Goal: Information Seeking & Learning: Learn about a topic

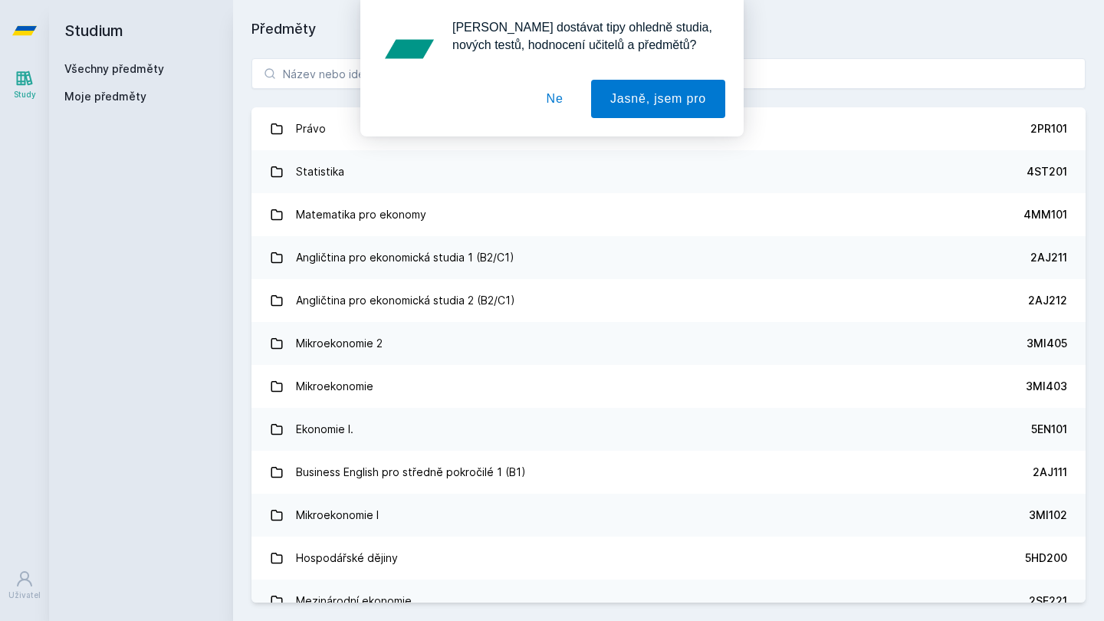
click at [534, 103] on button "Ne" at bounding box center [555, 99] width 55 height 38
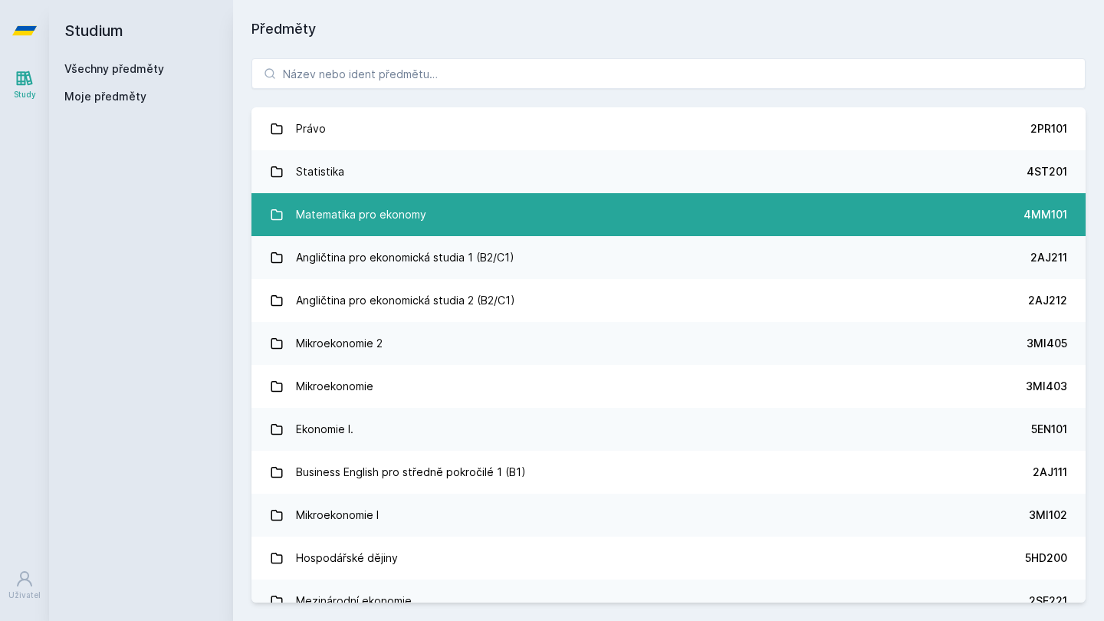
click at [364, 206] on div "Matematika pro ekonomy" at bounding box center [361, 214] width 130 height 31
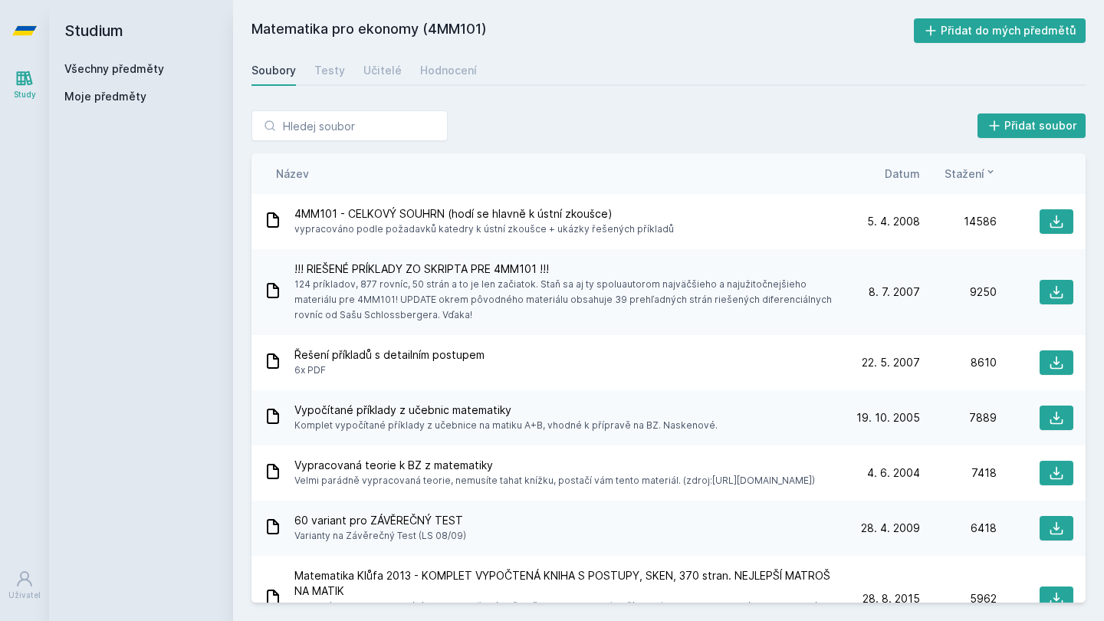
click at [904, 182] on div "Název Datum Stažení" at bounding box center [669, 173] width 834 height 41
click at [904, 176] on span "Datum" at bounding box center [902, 174] width 35 height 16
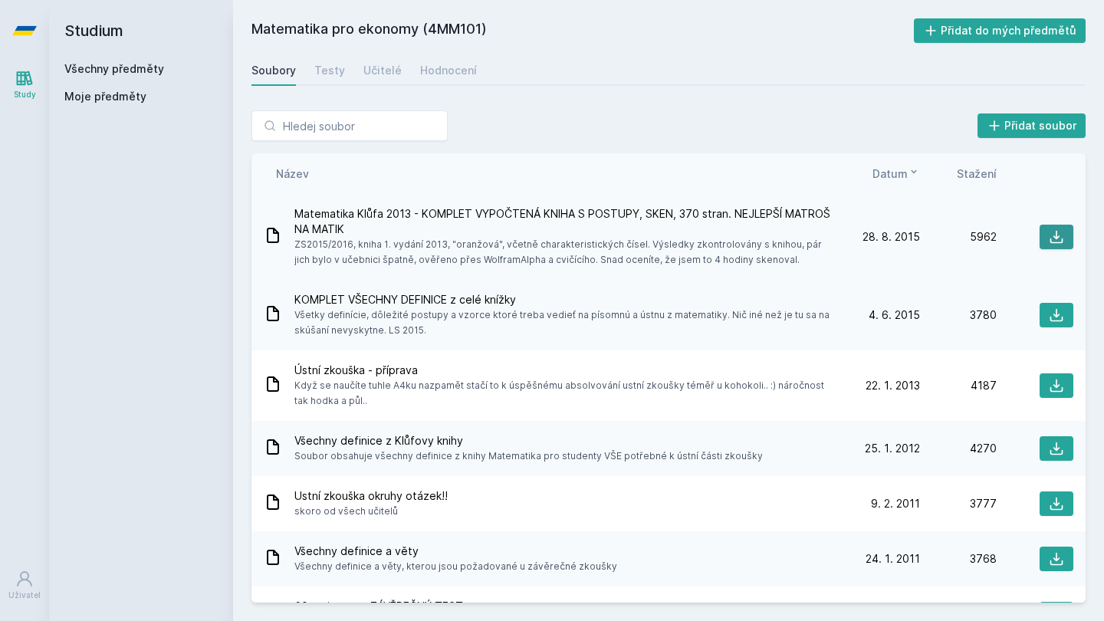
click at [1049, 241] on icon at bounding box center [1056, 236] width 15 height 15
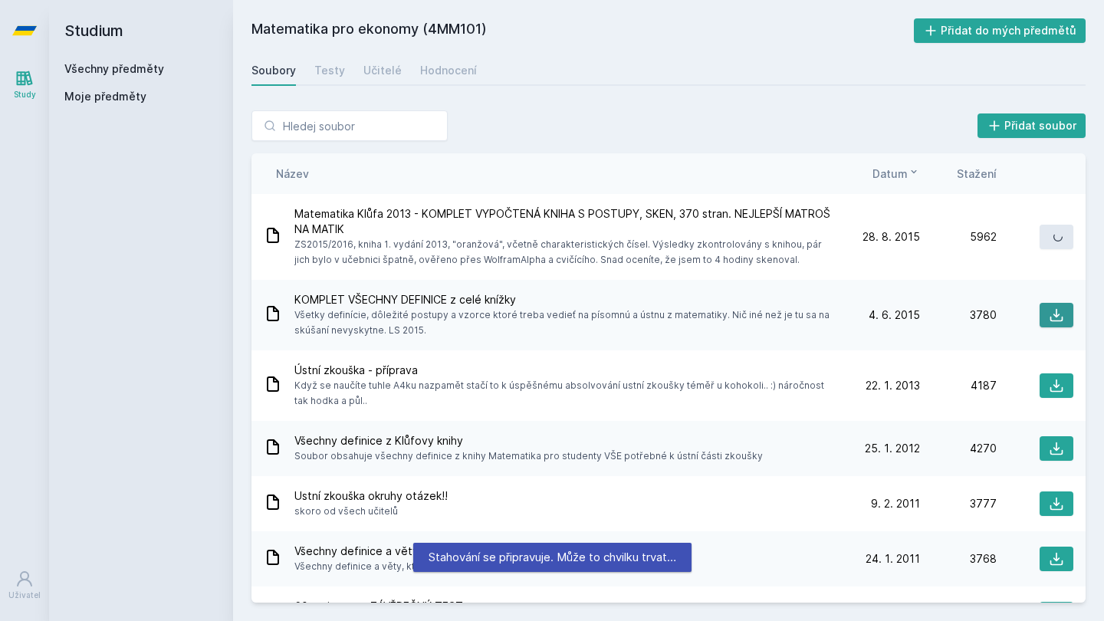
click at [1051, 309] on icon at bounding box center [1057, 315] width 13 height 13
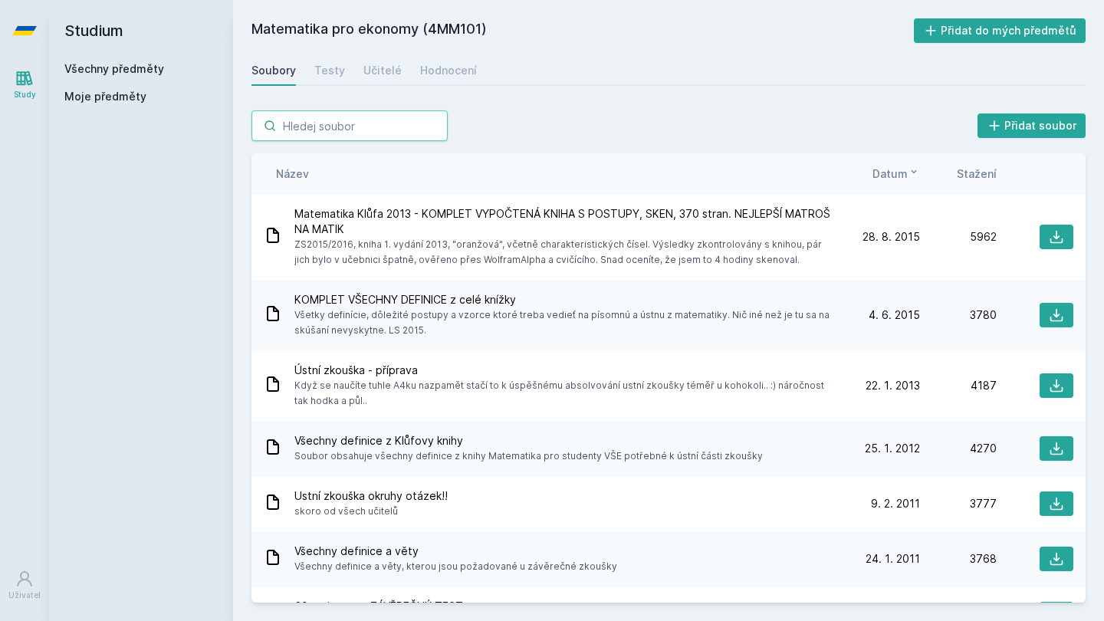
click at [312, 117] on input "search" at bounding box center [350, 125] width 196 height 31
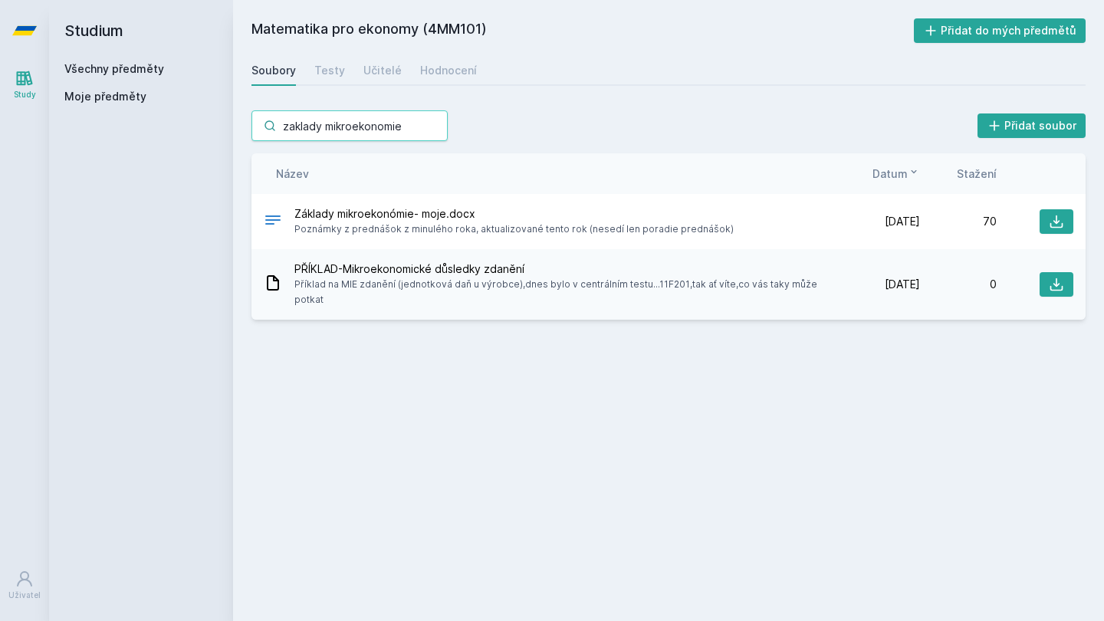
type input "zaklady mikroekonomie"
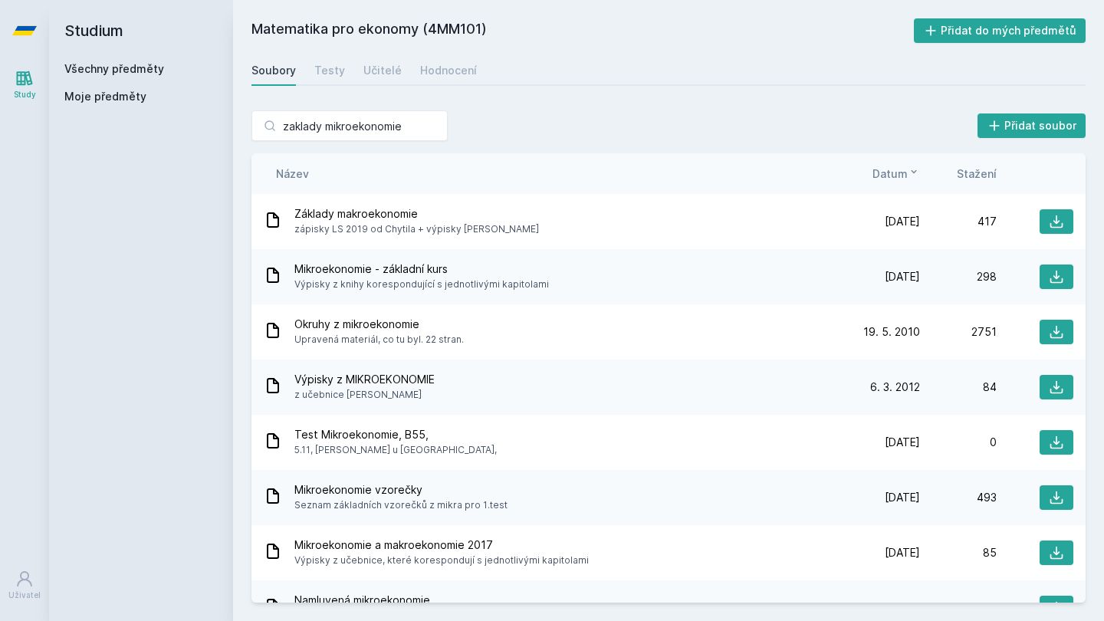
click at [903, 176] on span "Datum" at bounding box center [890, 174] width 35 height 16
click at [1049, 333] on icon at bounding box center [1056, 331] width 15 height 15
click at [1049, 211] on button at bounding box center [1057, 221] width 34 height 25
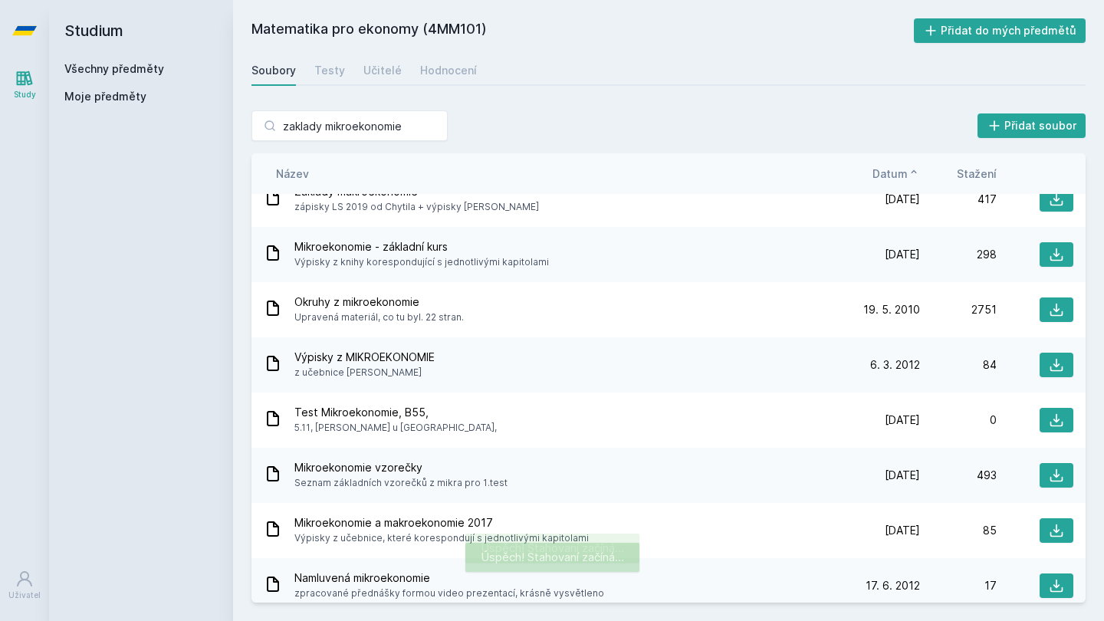
scroll to position [25, 0]
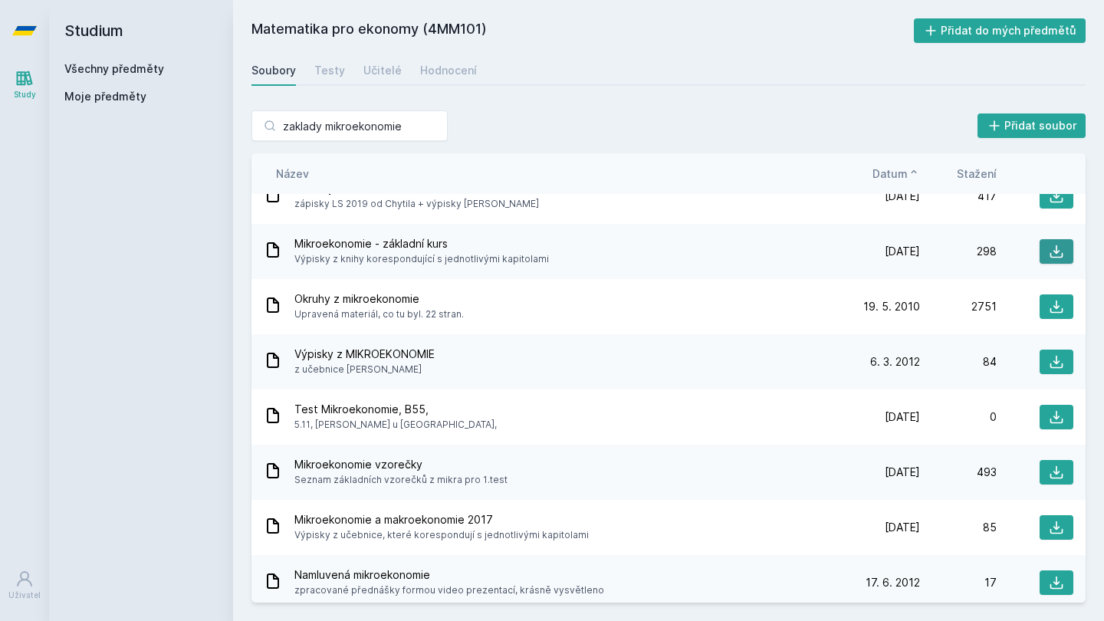
click at [1055, 257] on icon at bounding box center [1057, 251] width 13 height 13
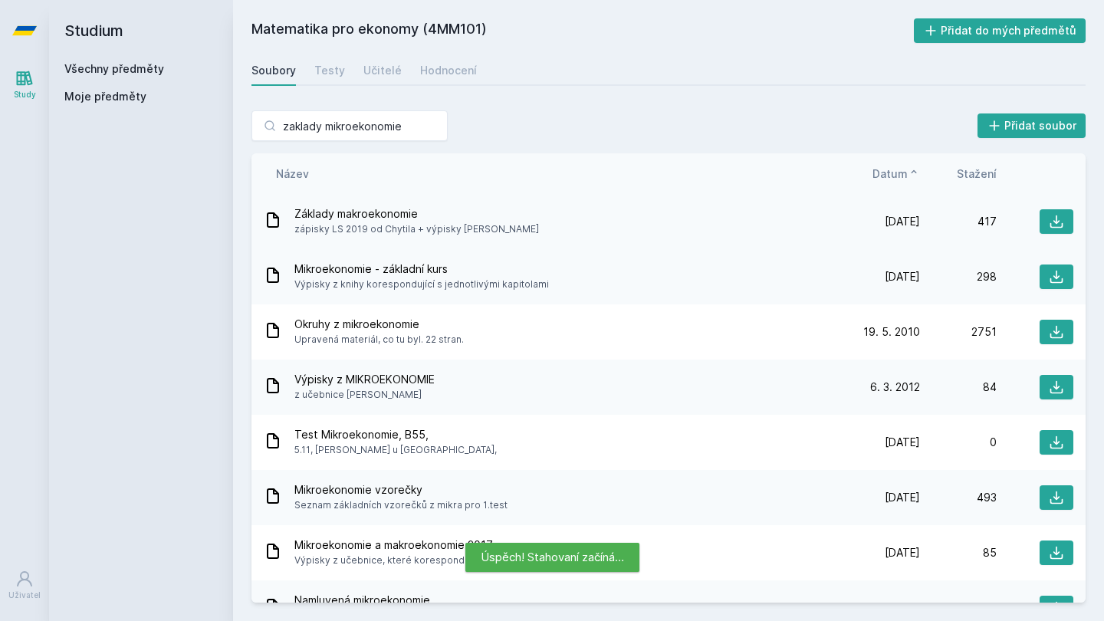
scroll to position [0, 0]
click at [886, 181] on span "Datum" at bounding box center [890, 174] width 35 height 16
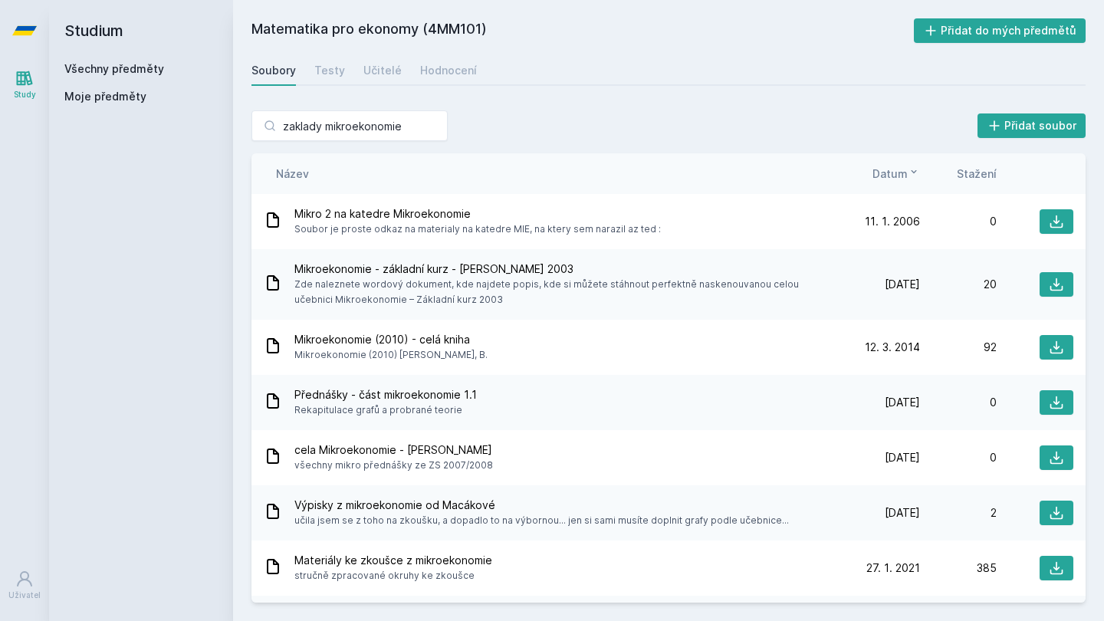
scroll to position [654, 0]
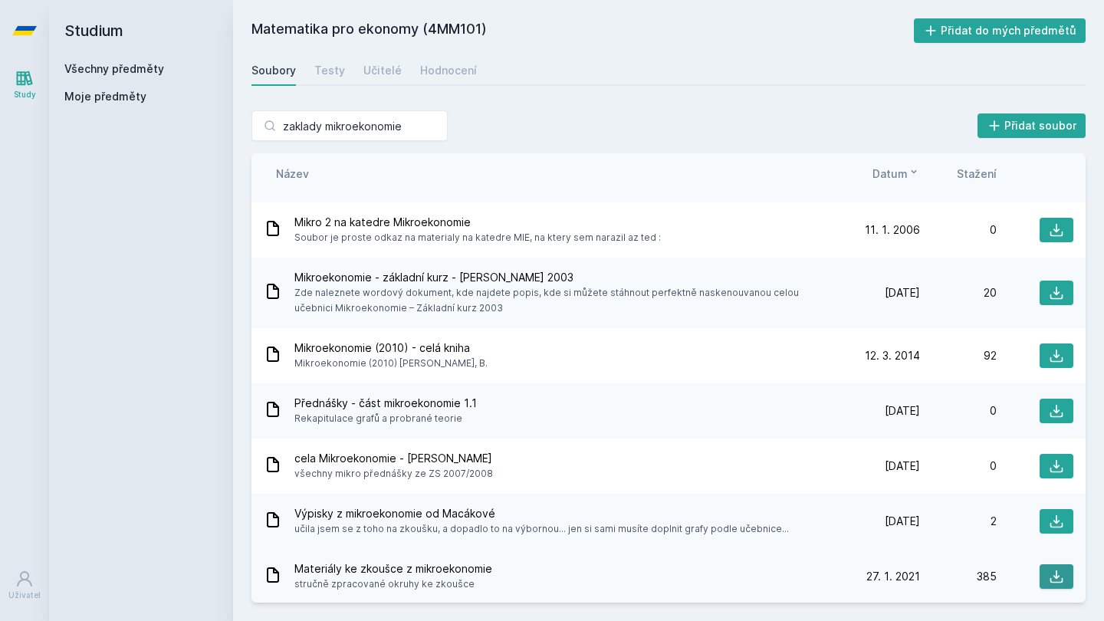
click at [1041, 574] on button at bounding box center [1057, 577] width 34 height 25
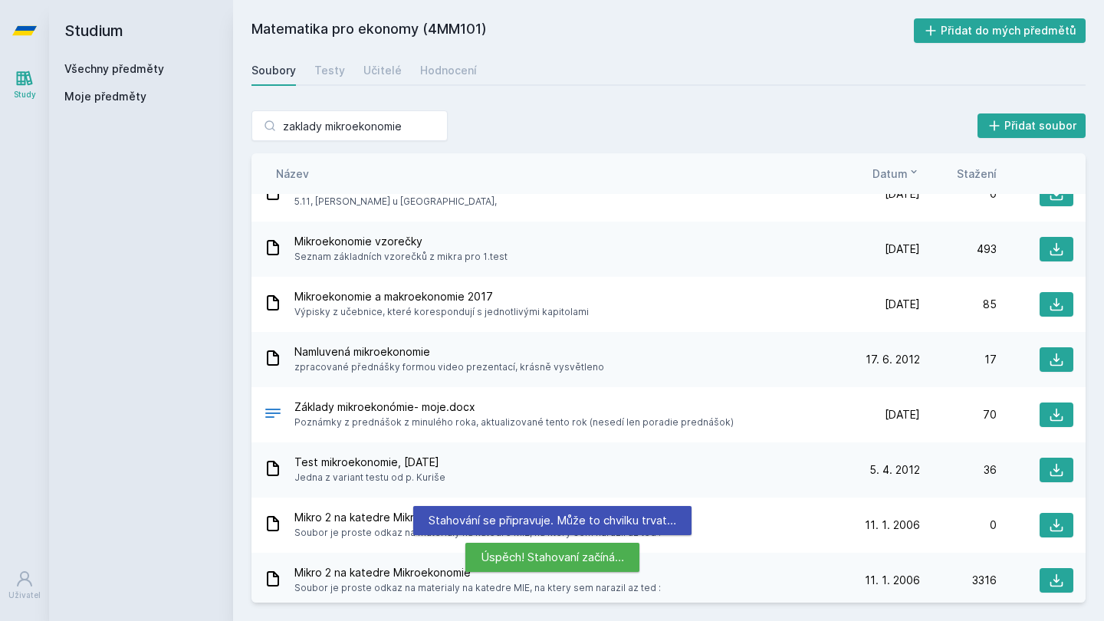
scroll to position [239, 0]
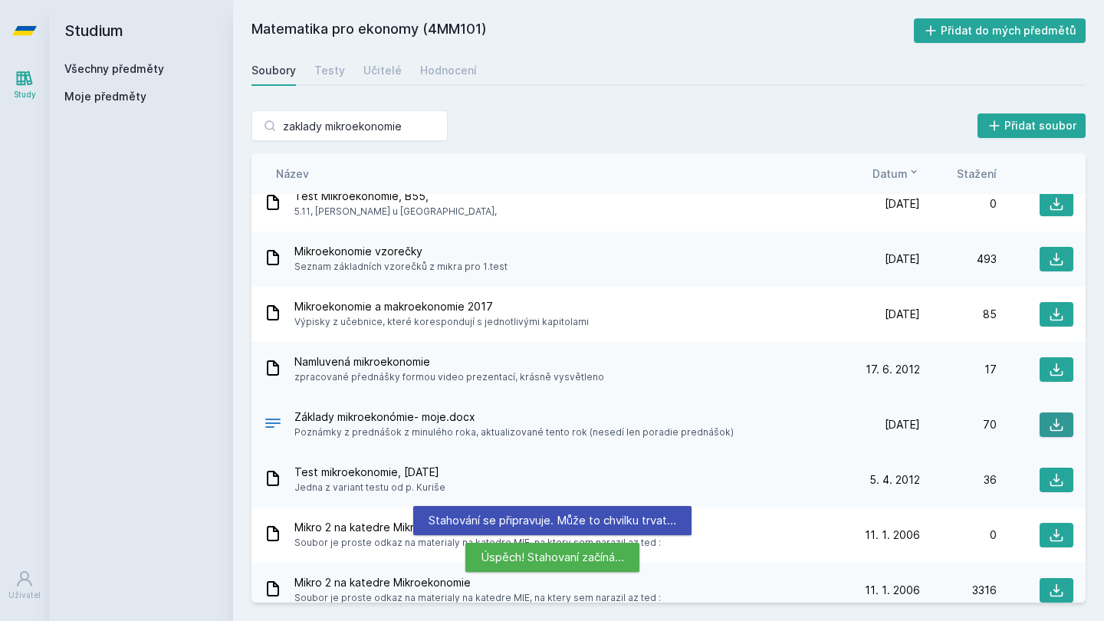
click at [1049, 422] on icon at bounding box center [1056, 424] width 15 height 15
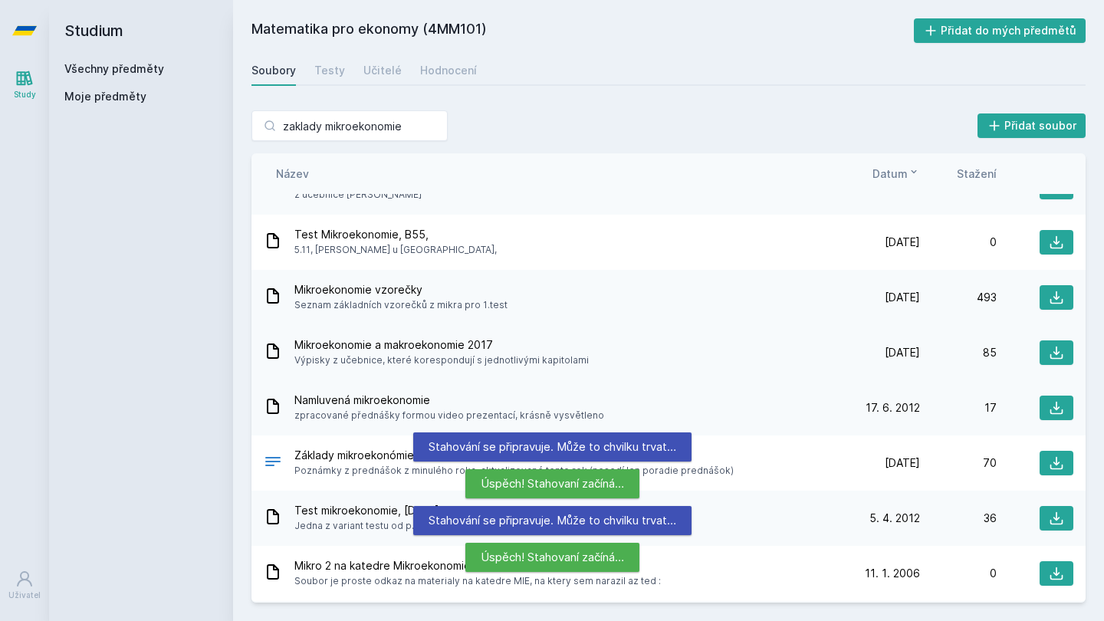
scroll to position [180, 0]
